Goal: Navigation & Orientation: Find specific page/section

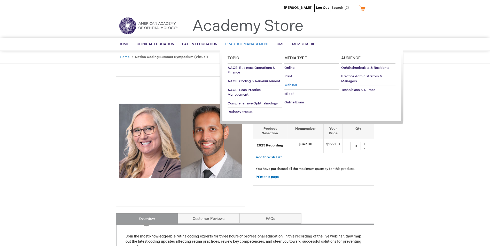
click at [294, 86] on span "Webinar" at bounding box center [290, 85] width 13 height 4
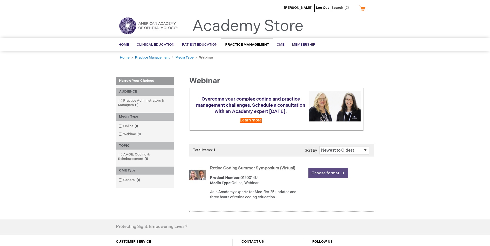
click at [321, 179] on link "Choose format" at bounding box center [328, 173] width 40 height 10
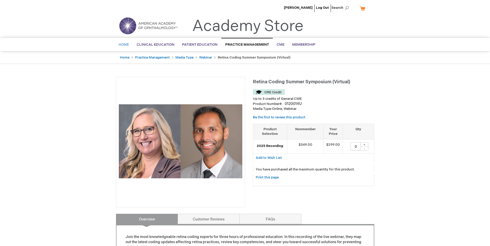
click at [127, 44] on span "Home" at bounding box center [124, 45] width 10 height 4
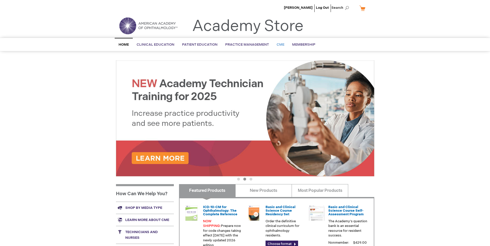
click at [277, 45] on span "CME" at bounding box center [281, 45] width 8 height 4
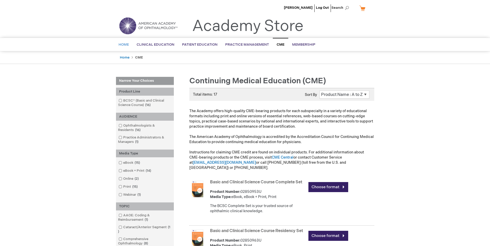
click at [122, 43] on link "Home" at bounding box center [124, 44] width 18 height 13
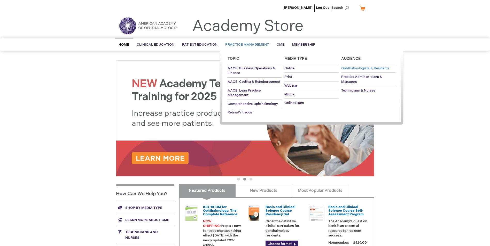
click at [356, 68] on span "Ophthalmologists & Residents" at bounding box center [365, 68] width 48 height 4
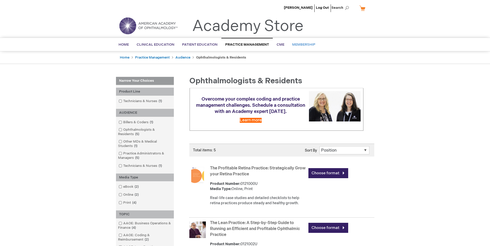
click at [300, 46] on span "Membership" at bounding box center [303, 45] width 23 height 4
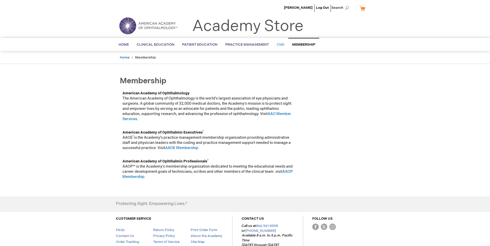
click at [277, 45] on span "CME" at bounding box center [281, 45] width 8 height 4
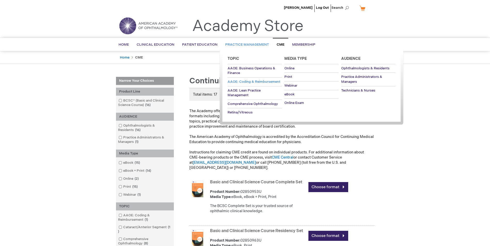
click at [250, 81] on span "AAOE: Coding & Reimbursement" at bounding box center [254, 82] width 53 height 4
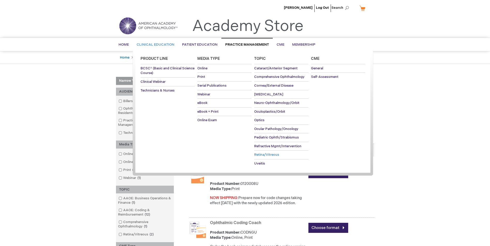
click at [259, 156] on span "Retina/Vitreous" at bounding box center [266, 155] width 25 height 4
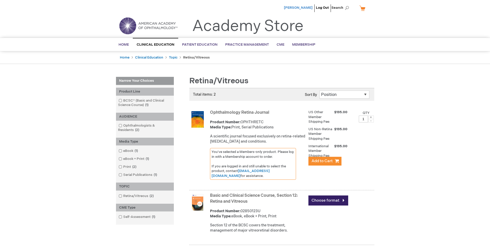
click at [303, 7] on span "[PERSON_NAME]" at bounding box center [298, 8] width 29 height 4
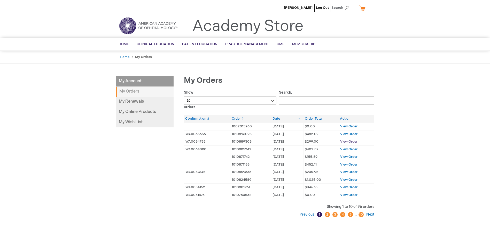
click at [347, 143] on span "View Order" at bounding box center [348, 142] width 17 height 4
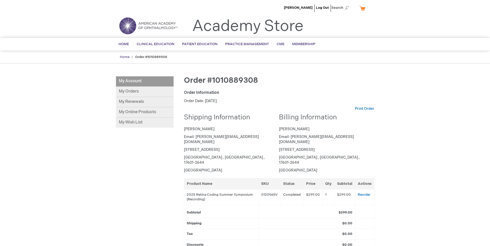
click at [123, 58] on link "Home" at bounding box center [125, 57] width 10 height 4
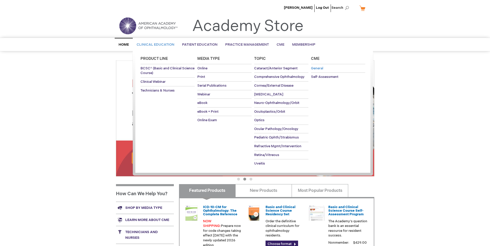
click at [319, 71] on link "General" at bounding box center [338, 68] width 54 height 9
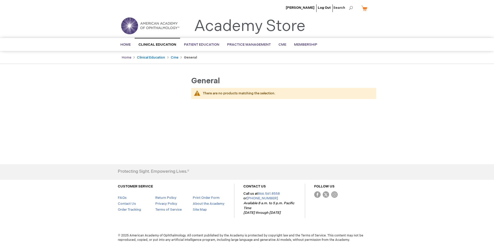
click at [126, 56] on link "Home" at bounding box center [127, 58] width 10 height 4
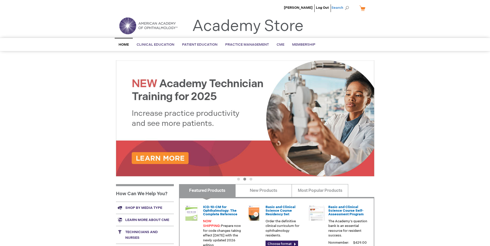
click at [344, 7] on span "Search" at bounding box center [341, 8] width 20 height 10
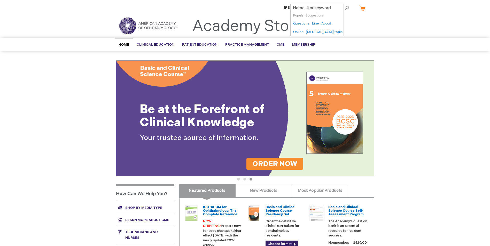
click at [346, 7] on span "Search" at bounding box center [341, 8] width 20 height 10
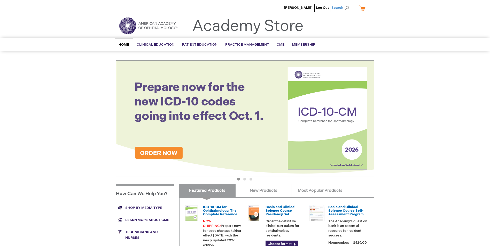
click at [347, 8] on span "Search" at bounding box center [341, 8] width 20 height 10
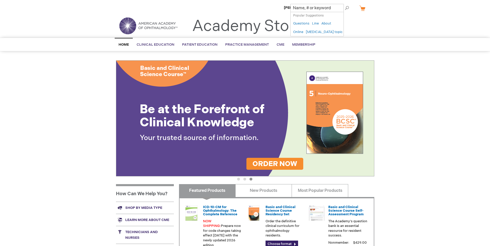
click at [366, 18] on ul "Michael Pavlica Log Out Search" at bounding box center [245, 9] width 266 height 18
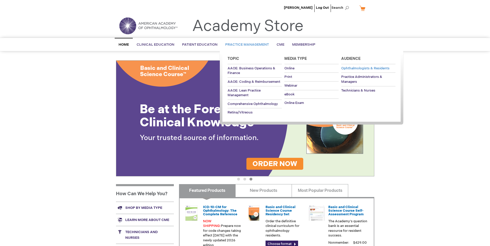
click at [383, 69] on span "Ophthalmologists & Residents" at bounding box center [365, 68] width 48 height 4
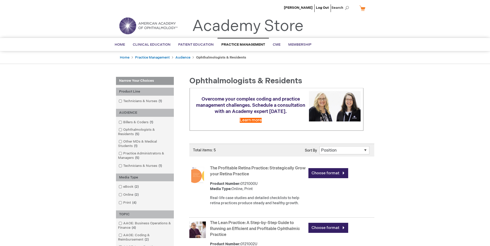
drag, startPoint x: 17, startPoint y: 1, endPoint x: 361, endPoint y: 56, distance: 349.2
click at [361, 56] on ul "Home Practice Management Audience Ophthalmologists & Residents" at bounding box center [245, 57] width 258 height 13
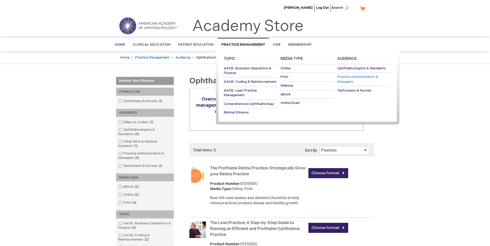
click at [350, 77] on span "Practice Administrators & Managers" at bounding box center [357, 79] width 41 height 9
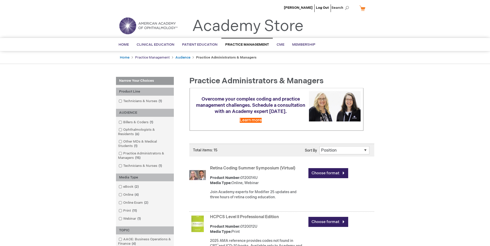
click at [160, 57] on link "Practice Management" at bounding box center [152, 58] width 35 height 4
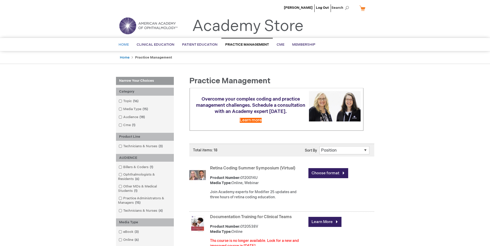
click at [123, 43] on link "Home" at bounding box center [124, 44] width 18 height 13
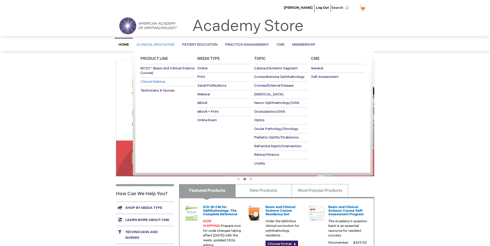
click at [160, 81] on span "Clinical Webinar" at bounding box center [153, 82] width 25 height 4
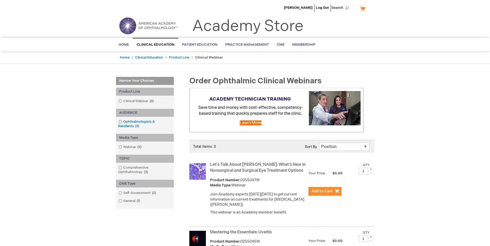
click at [146, 120] on link "Ophthalmologists & Residents 3 items" at bounding box center [144, 124] width 55 height 9
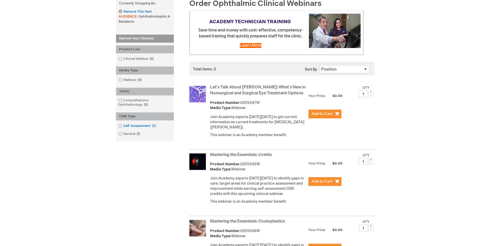
scroll to position [52, 0]
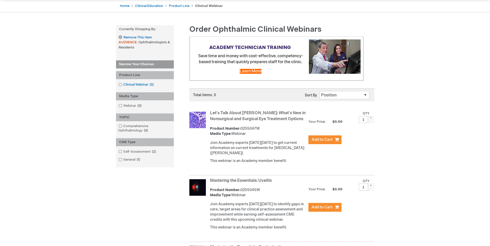
click at [141, 84] on link "Clinical Webinar 3 items" at bounding box center [136, 84] width 38 height 5
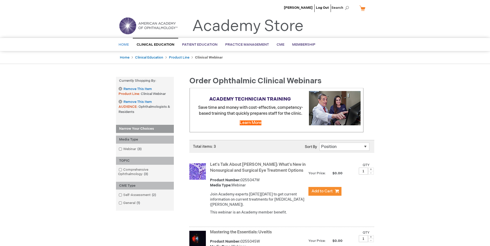
click at [123, 46] on span "Home" at bounding box center [124, 45] width 10 height 4
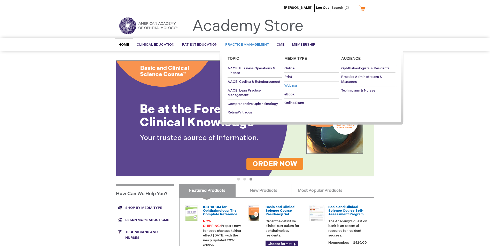
click at [288, 86] on span "Webinar" at bounding box center [290, 86] width 13 height 4
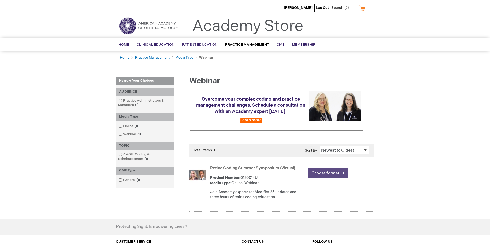
click at [331, 179] on link "Choose format" at bounding box center [328, 173] width 40 height 10
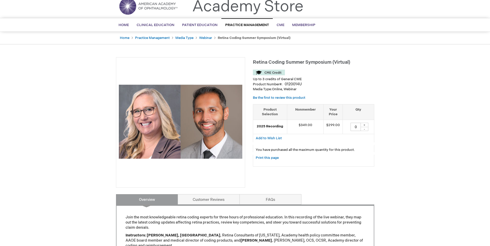
scroll to position [19, 0]
click at [184, 37] on link "Media Type" at bounding box center [184, 38] width 18 height 4
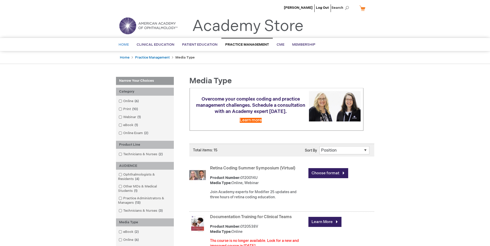
click at [124, 43] on span "Home" at bounding box center [124, 45] width 10 height 4
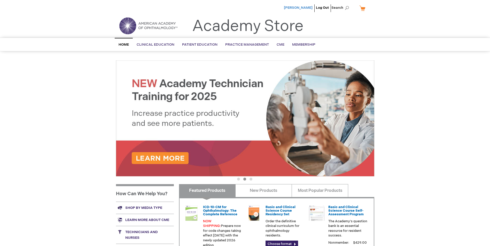
click at [301, 8] on span "[PERSON_NAME]" at bounding box center [298, 8] width 29 height 4
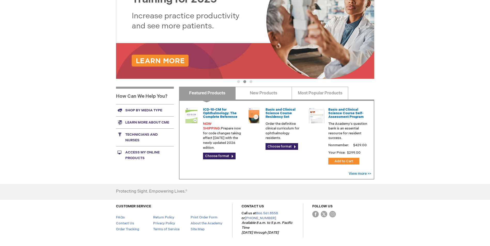
scroll to position [117, 0]
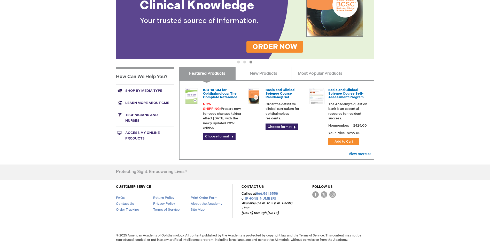
click at [135, 133] on link "Access My Online Products" at bounding box center [145, 136] width 58 height 18
